Goal: Task Accomplishment & Management: Manage account settings

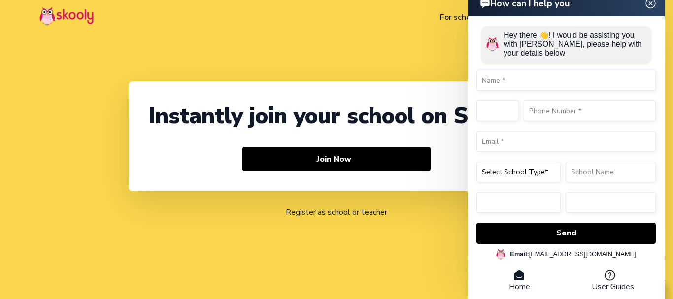
select select "91"
select select "[GEOGRAPHIC_DATA]"
select select "[GEOGRAPHIC_DATA]/[GEOGRAPHIC_DATA]"
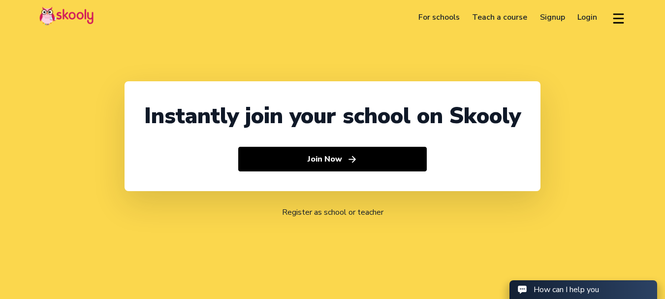
select select "91"
select select "[GEOGRAPHIC_DATA]"
select select "[GEOGRAPHIC_DATA]/[GEOGRAPHIC_DATA]"
click at [582, 22] on link "Login" at bounding box center [588, 17] width 32 height 16
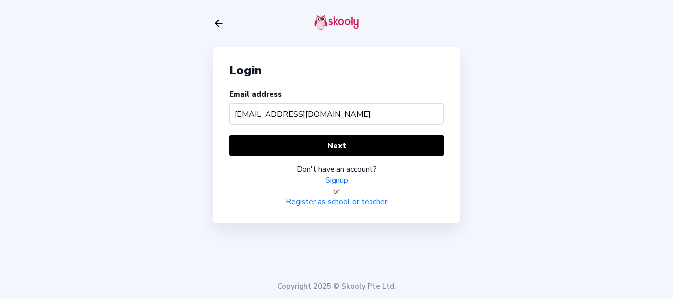
type input "skoolyacademy@gmail.com"
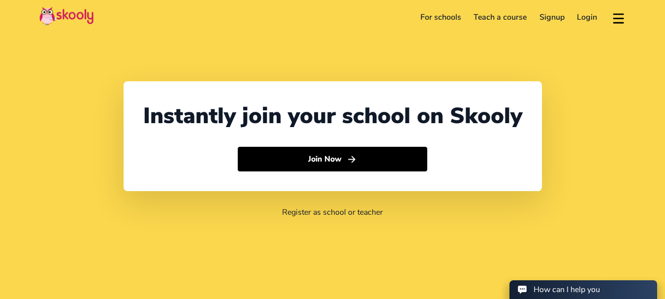
click at [581, 18] on link "Login" at bounding box center [587, 17] width 33 height 16
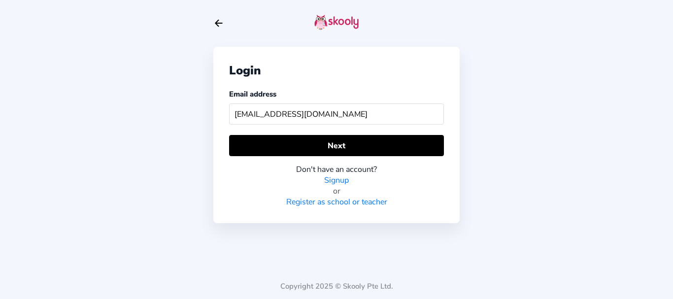
type input "[EMAIL_ADDRESS][DOMAIN_NAME]"
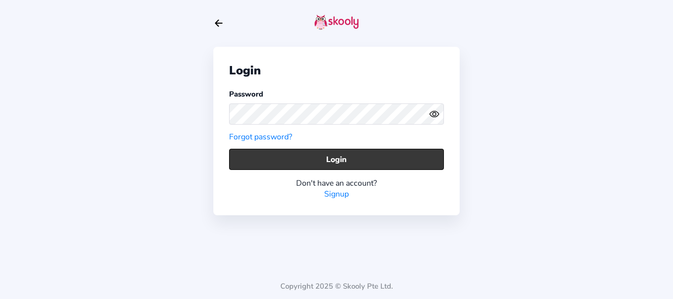
click at [262, 164] on button "Login" at bounding box center [336, 159] width 215 height 21
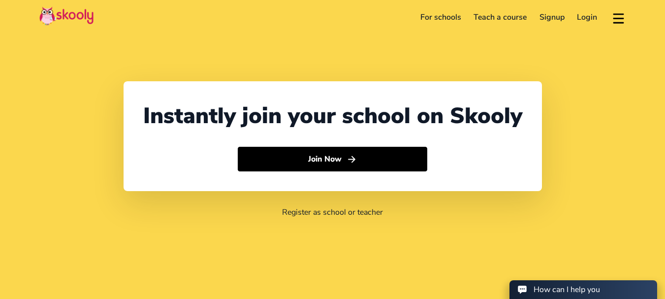
click at [577, 20] on link "Login" at bounding box center [587, 17] width 33 height 16
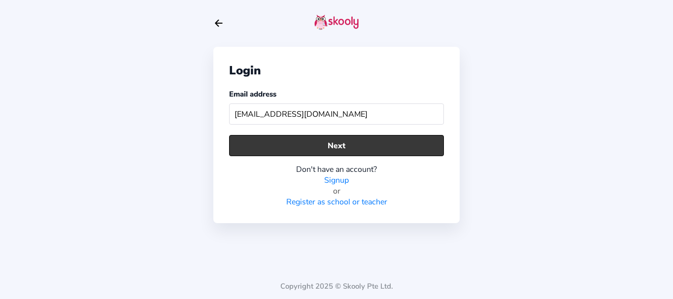
type input "info.skoolysoc@mailinator.com"
click at [353, 142] on button "Next" at bounding box center [336, 145] width 215 height 21
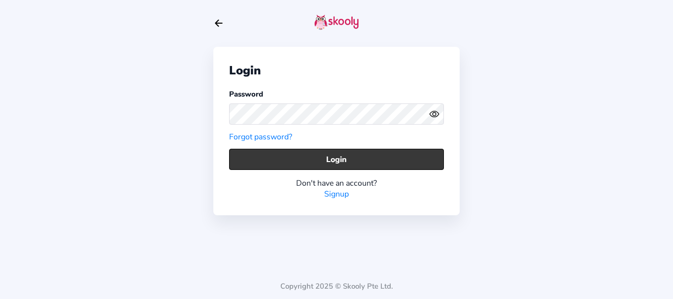
click at [248, 161] on button "Login" at bounding box center [336, 159] width 215 height 21
